Goal: Task Accomplishment & Management: Complete application form

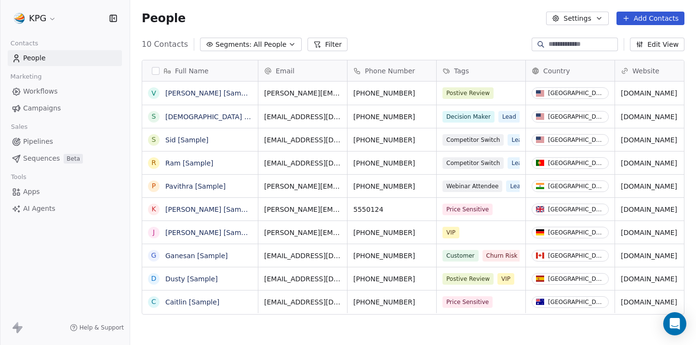
scroll to position [303, 566]
click at [46, 25] on html "KPG Contacts People Marketing Workflows Campaigns Sales Pipelines Sequences Bet…" at bounding box center [348, 172] width 696 height 345
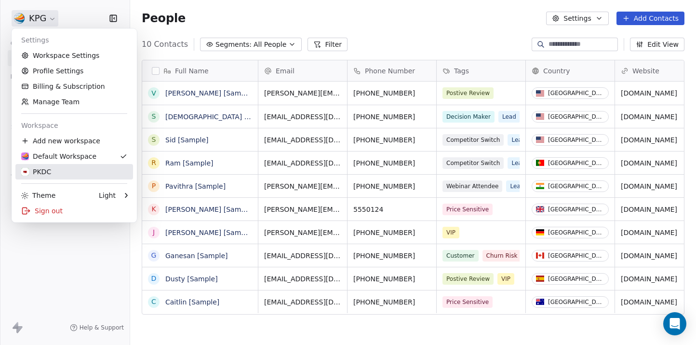
click at [51, 170] on div "PKDC" at bounding box center [36, 172] width 30 height 10
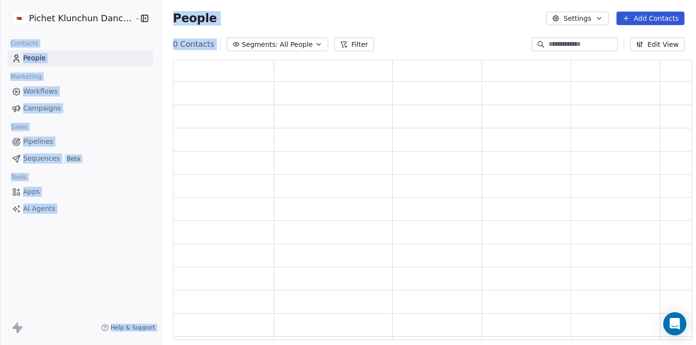
click at [0, 170] on div at bounding box center [0, 172] width 0 height 345
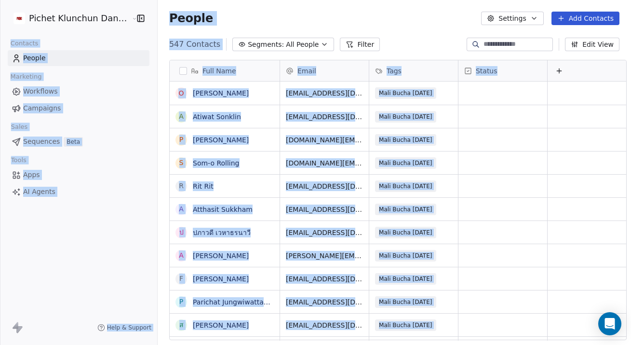
scroll to position [0, 0]
click at [43, 100] on link "Campaigns" at bounding box center [79, 108] width 142 height 16
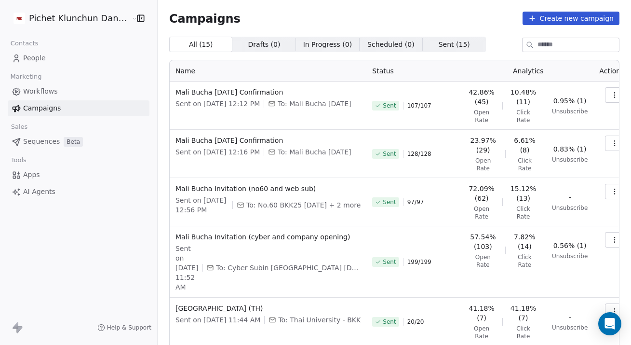
click at [595, 135] on td at bounding box center [611, 154] width 36 height 48
click at [605, 141] on button "button" at bounding box center [614, 142] width 19 height 15
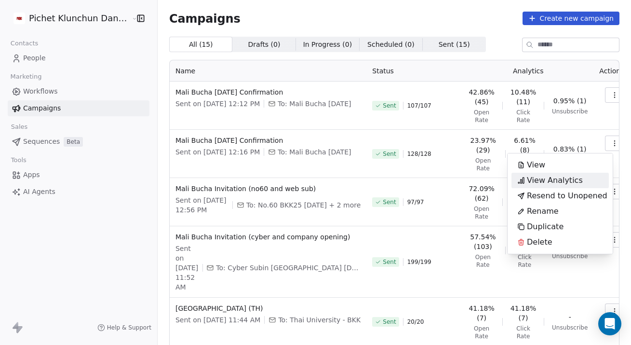
click at [550, 183] on span "View Analytics" at bounding box center [555, 180] width 56 height 12
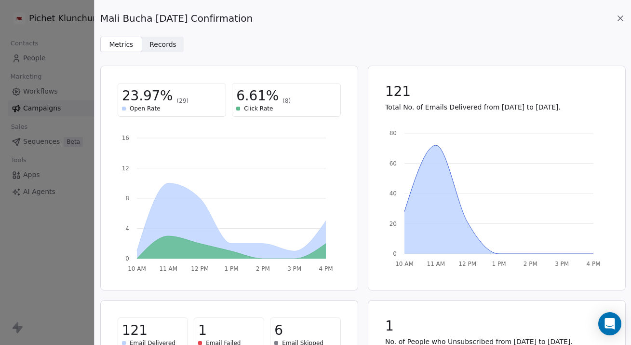
click at [151, 43] on span "Records" at bounding box center [162, 45] width 27 height 10
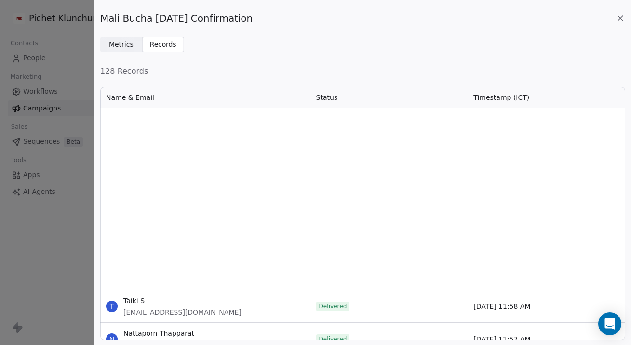
scroll to position [1949, 0]
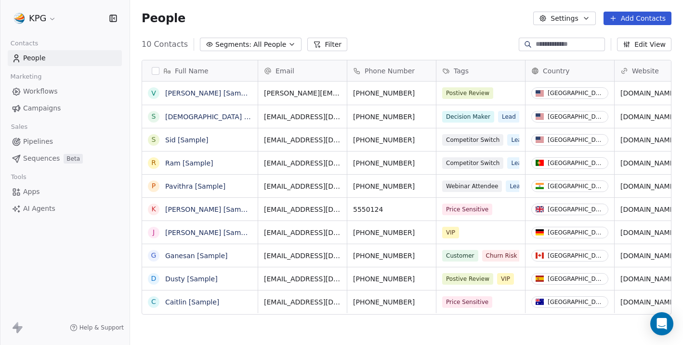
scroll to position [303, 553]
click at [48, 13] on html "KPG Contacts People Marketing Workflows Campaigns Sales Pipelines Sequences Bet…" at bounding box center [341, 172] width 683 height 345
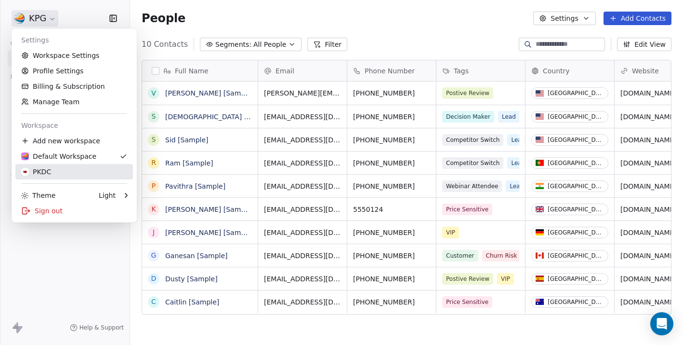
click at [62, 168] on div "PKDC" at bounding box center [74, 172] width 106 height 10
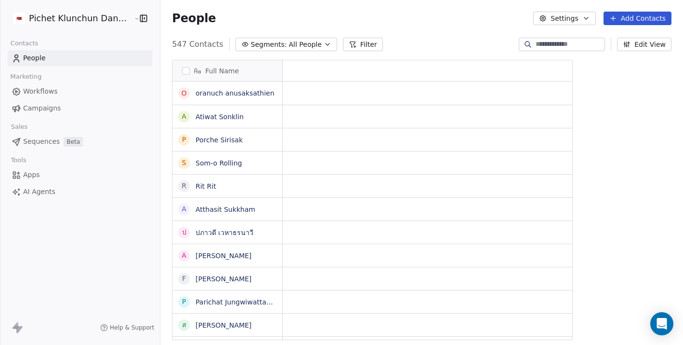
scroll to position [303, 530]
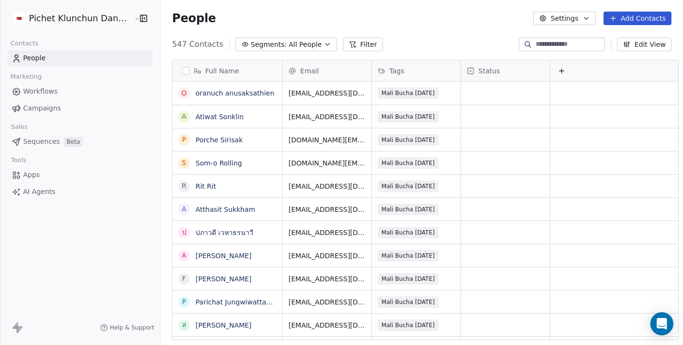
click at [58, 103] on span "Campaigns" at bounding box center [42, 108] width 38 height 10
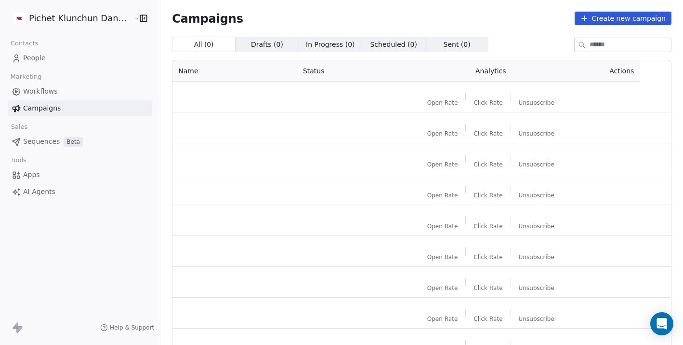
click at [64, 61] on link "People" at bounding box center [80, 58] width 145 height 16
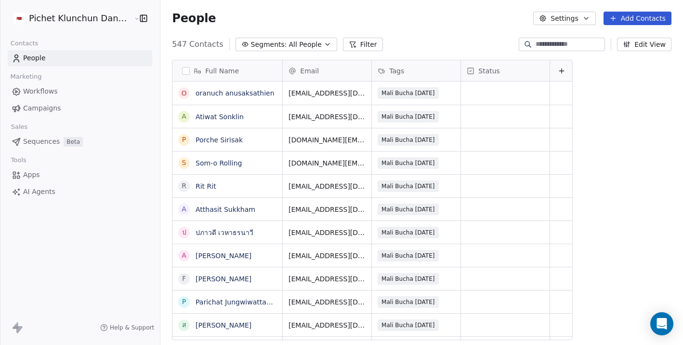
scroll to position [303, 530]
click at [272, 38] on button "Segments: All People" at bounding box center [287, 44] width 102 height 13
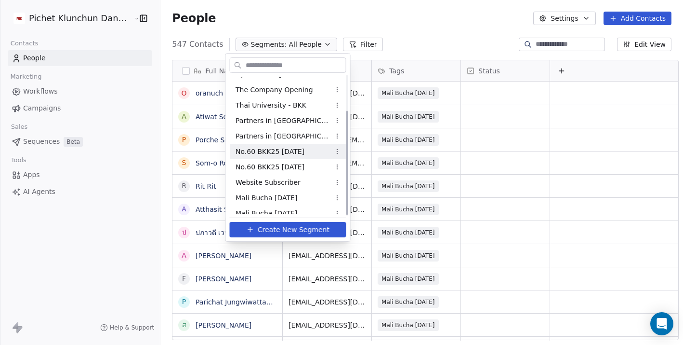
scroll to position [48, 0]
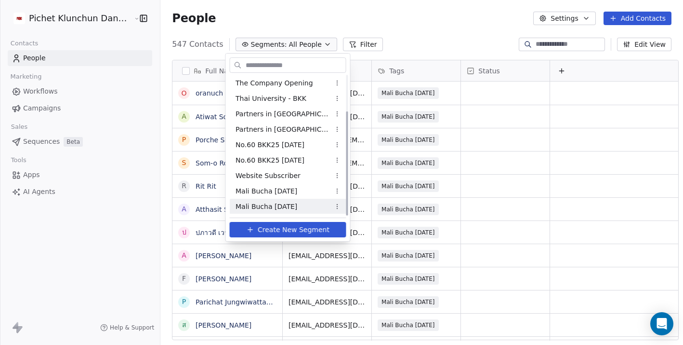
click at [288, 205] on span "Mali Bucha [DATE]" at bounding box center [267, 206] width 62 height 10
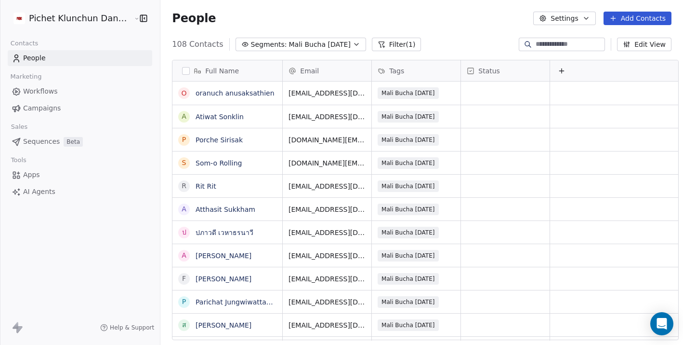
scroll to position [303, 530]
click at [639, 16] on button "Add Contacts" at bounding box center [638, 18] width 68 height 13
click at [622, 39] on span "Create new contact" at bounding box center [641, 39] width 66 height 10
click at [292, 86] on html "Pichet Klunchun Dance Company Contacts People Marketing Workflows Campaigns Sal…" at bounding box center [341, 172] width 683 height 345
click at [629, 19] on button "Add Contacts" at bounding box center [638, 18] width 68 height 13
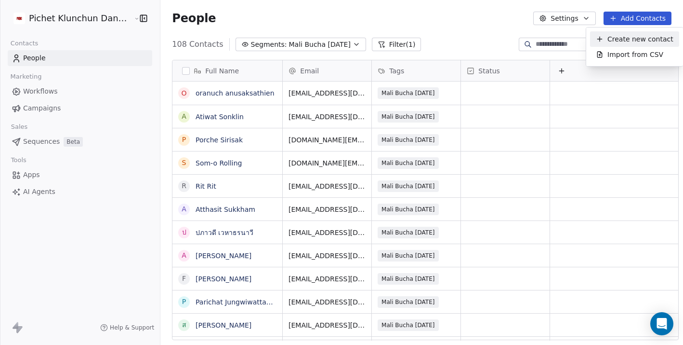
click at [623, 38] on span "Create new contact" at bounding box center [641, 39] width 66 height 10
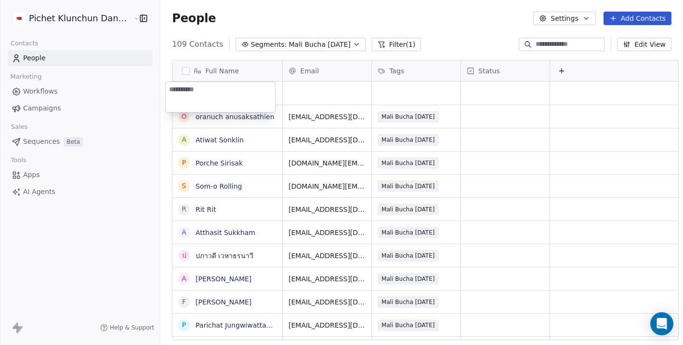
type textarea "**********"
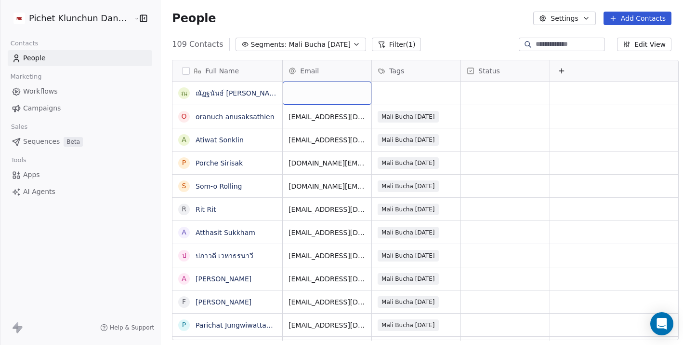
click at [314, 90] on div "grid" at bounding box center [327, 92] width 89 height 23
type input "**********"
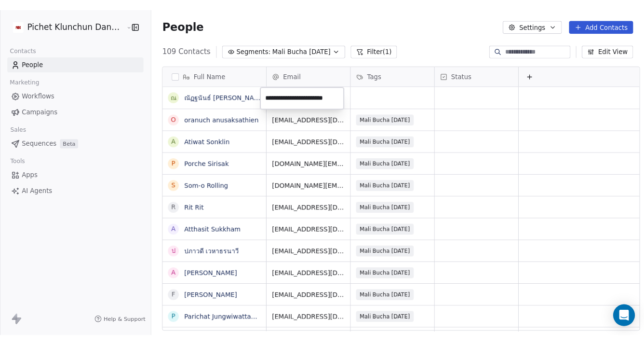
scroll to position [0, 6]
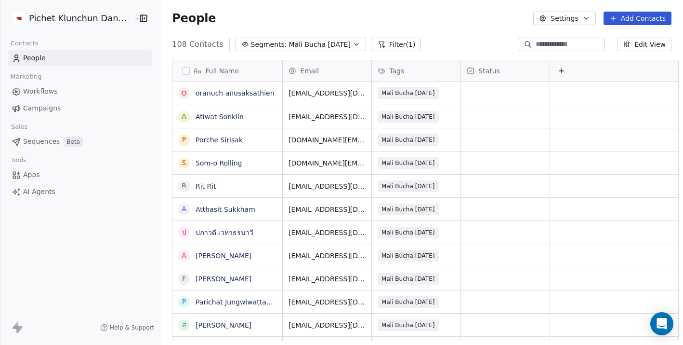
click at [439, 33] on html "Pichet Klunchun Dance Company Contacts People Marketing Workflows Campaigns Sal…" at bounding box center [341, 172] width 683 height 345
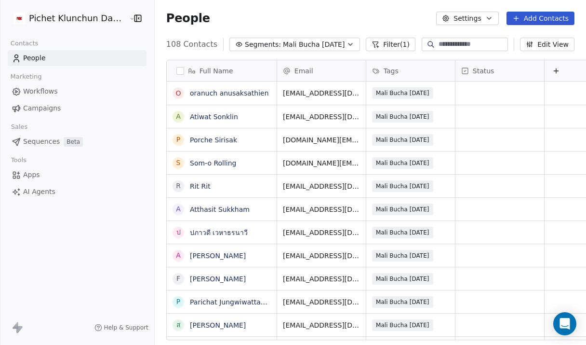
scroll to position [0, 0]
click at [547, 22] on button "Add Contacts" at bounding box center [541, 18] width 68 height 13
click at [532, 40] on span "Create new contact" at bounding box center [543, 39] width 66 height 10
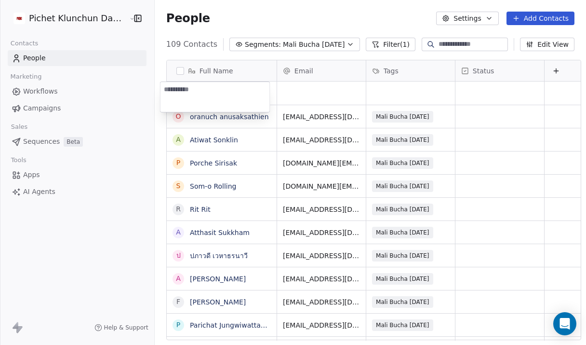
click at [203, 89] on textarea at bounding box center [214, 97] width 109 height 30
type textarea "**********"
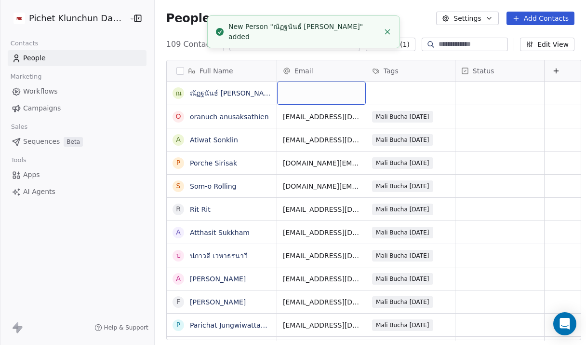
click at [339, 90] on div "grid" at bounding box center [321, 92] width 89 height 23
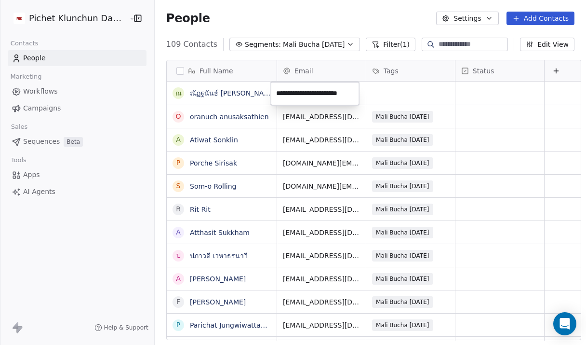
click at [390, 90] on html "Pichet Klunchun Dance Company Contacts People Marketing Workflows Campaigns Sal…" at bounding box center [293, 172] width 586 height 345
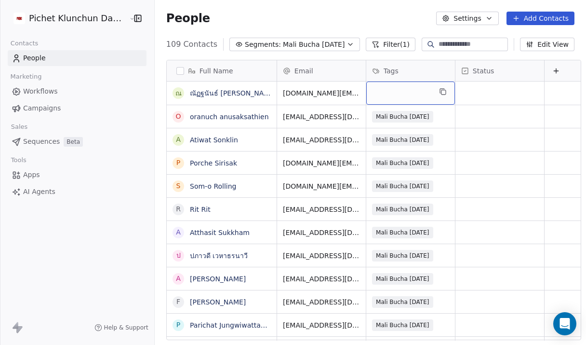
click at [391, 94] on div "grid" at bounding box center [410, 92] width 89 height 23
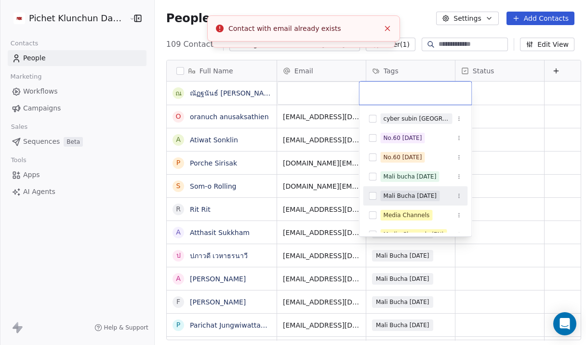
click at [431, 194] on div "Mali Bucha [DATE]" at bounding box center [410, 195] width 53 height 9
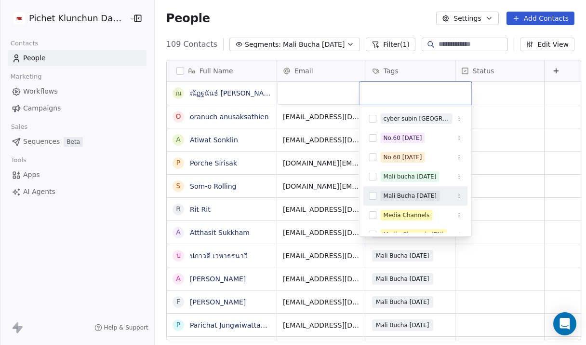
click at [406, 191] on div "Mali Bucha [DATE]" at bounding box center [410, 195] width 53 height 9
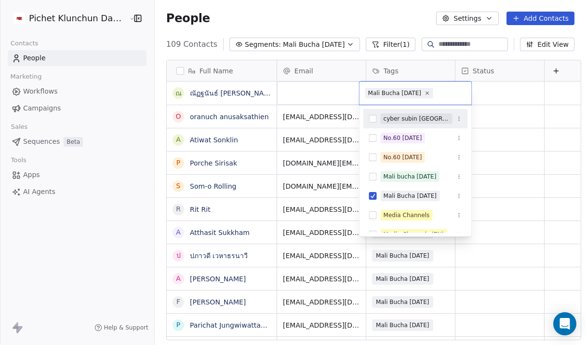
click at [310, 87] on html "Pichet Klunchun Dance Company Contacts People Marketing Workflows Campaigns Sal…" at bounding box center [293, 172] width 586 height 345
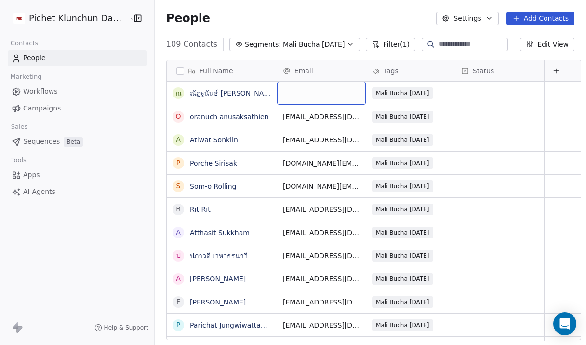
click at [310, 95] on div "grid" at bounding box center [321, 92] width 89 height 23
type input "**********"
click at [299, 88] on div "grid" at bounding box center [321, 92] width 89 height 23
type input "**********"
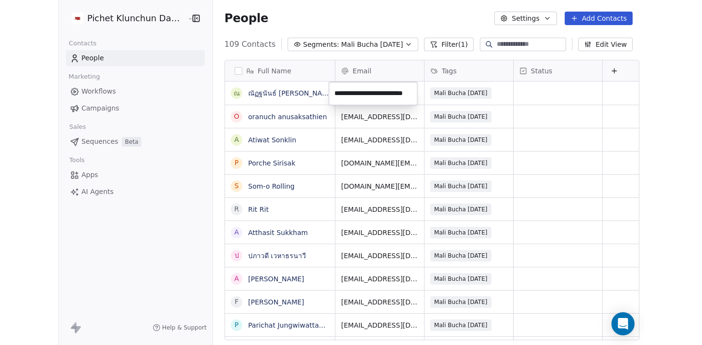
scroll to position [0, 0]
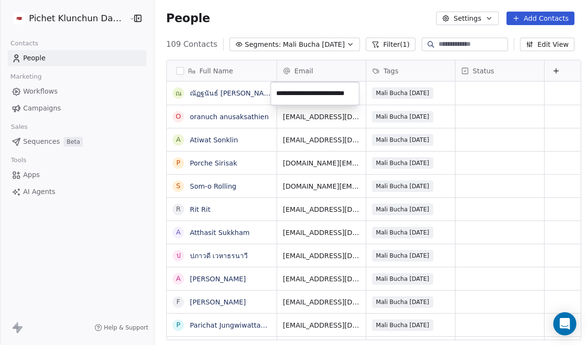
click at [247, 93] on html "Pichet Klunchun Dance Company Contacts People Marketing Workflows Campaigns Sal…" at bounding box center [293, 172] width 586 height 345
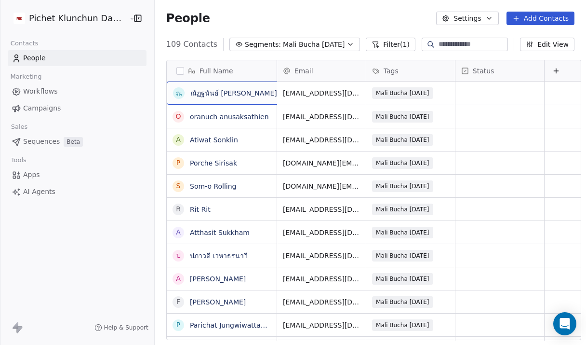
click at [237, 92] on span "ณัฏฐนันธ์ [PERSON_NAME]" at bounding box center [233, 93] width 87 height 10
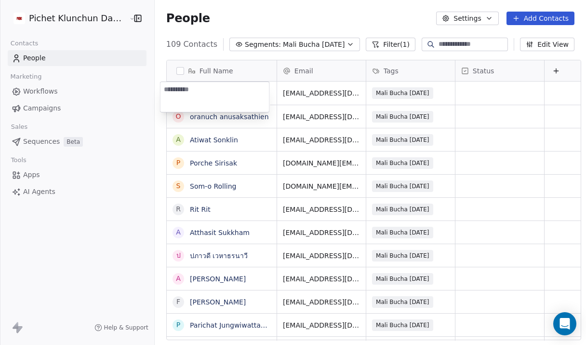
type textarea "**********"
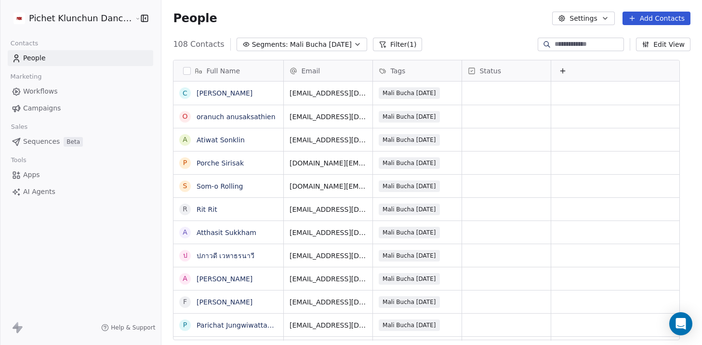
scroll to position [303, 548]
